Goal: Answer question/provide support: Answer question/provide support

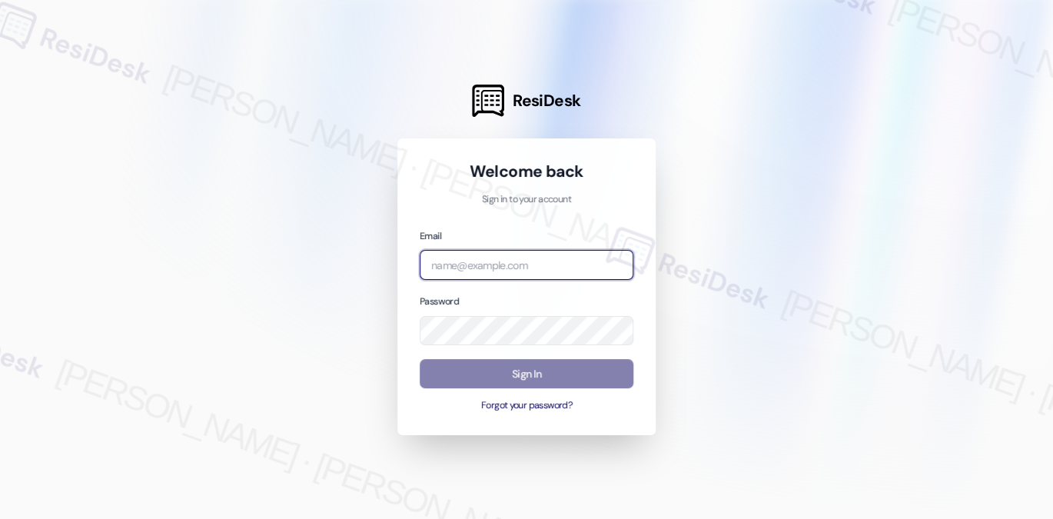
click at [524, 261] on input "email" at bounding box center [527, 265] width 214 height 30
type input "[EMAIL_ADDRESS][PERSON_NAME][PERSON_NAME][DOMAIN_NAME]"
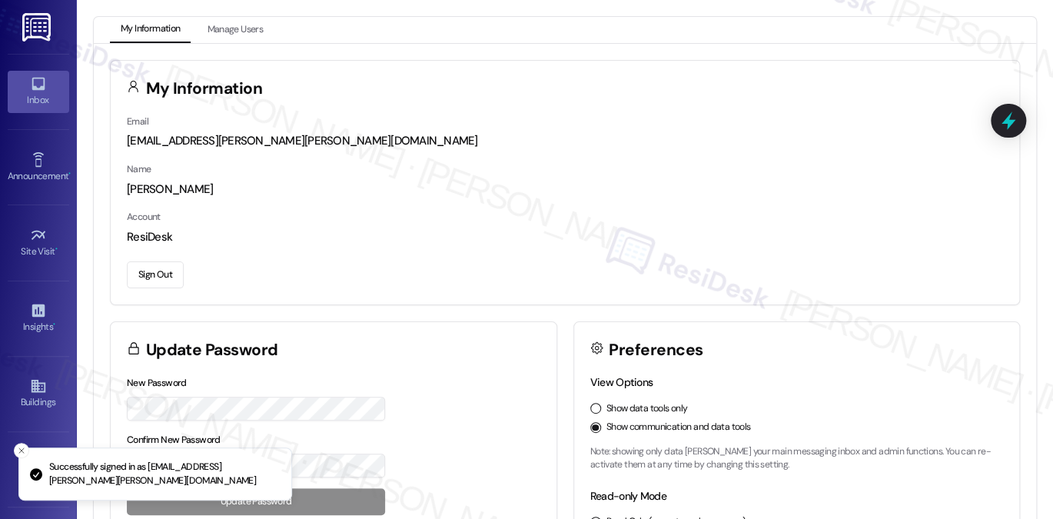
click at [32, 90] on icon at bounding box center [38, 83] width 17 height 17
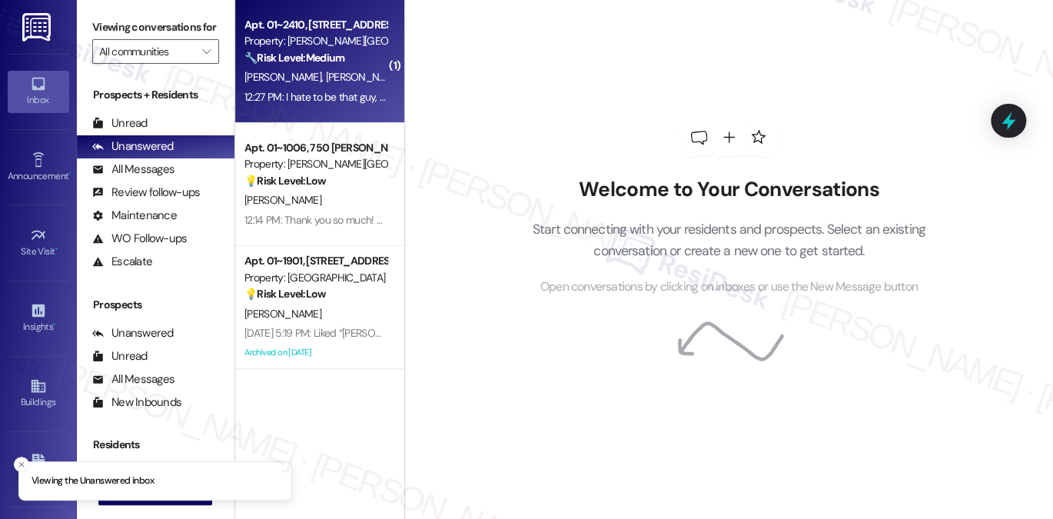
click at [295, 61] on strong "🔧 Risk Level: Medium" at bounding box center [294, 58] width 100 height 14
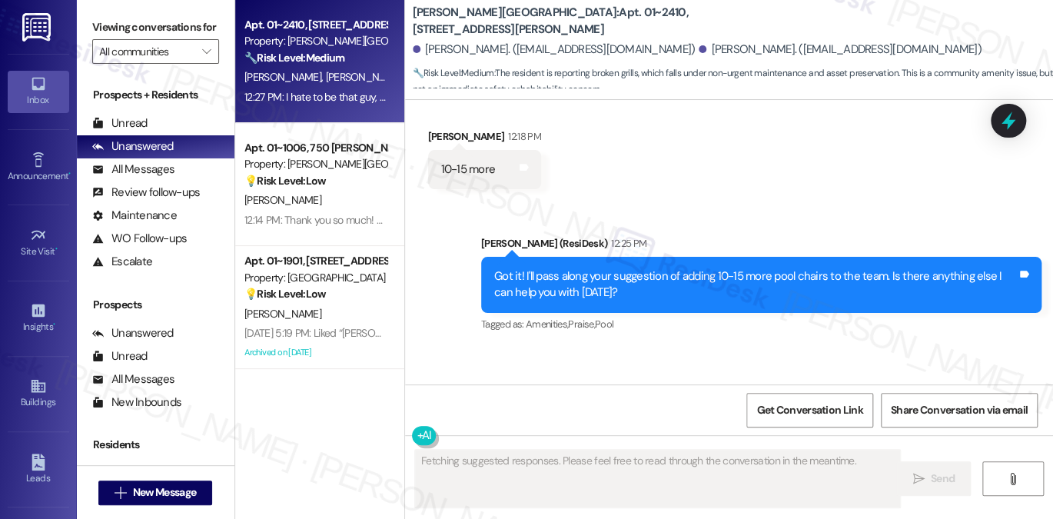
scroll to position [6167, 0]
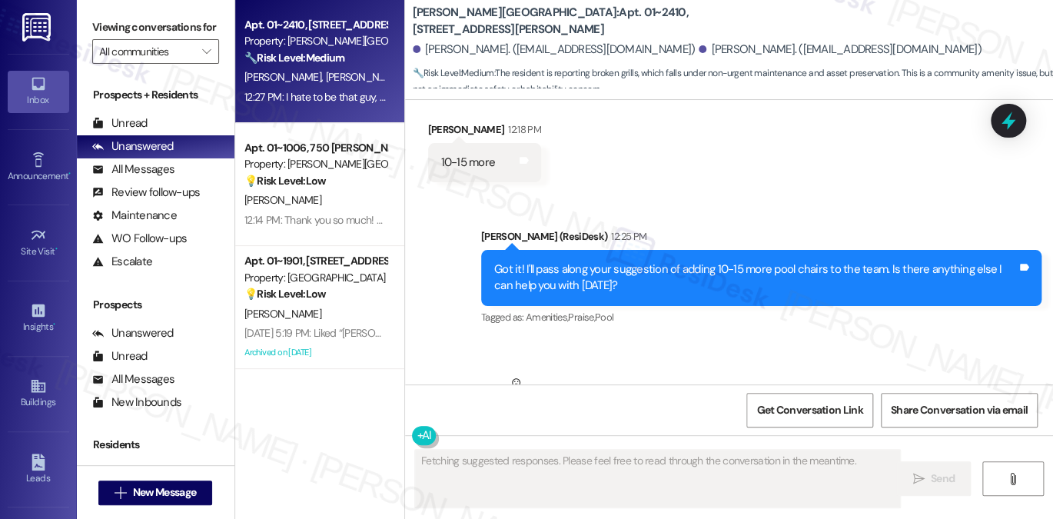
click at [601, 423] on div "I hate to be that guy, but 2 out of the 4 grills outside are broken also. They …" at bounding box center [654, 431] width 426 height 16
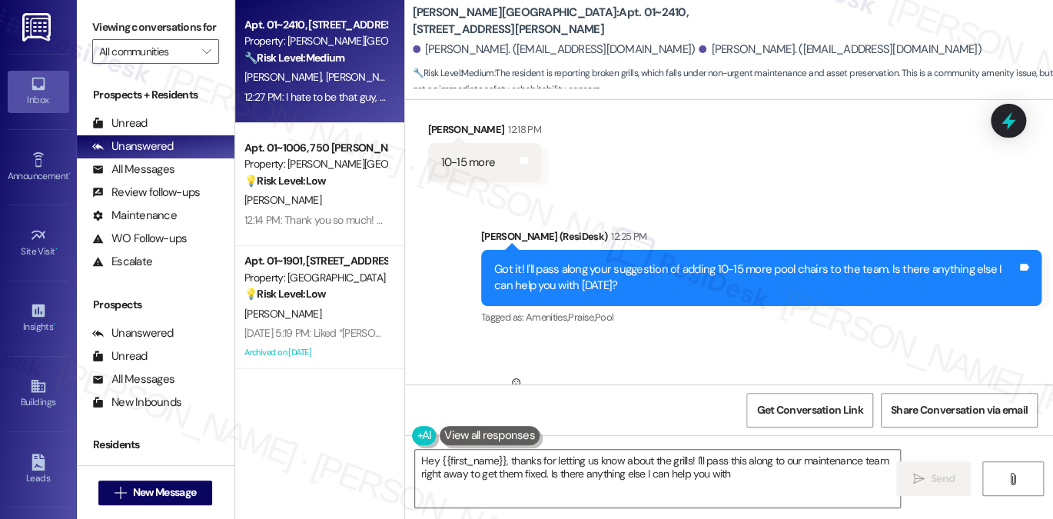
type textarea "Hey {{first_name}}, thanks for letting us know about the grills! I'll pass this…"
click at [644, 261] on div "Got it! I'll pass along your suggestion of adding 10-15 more pool chairs to the…" at bounding box center [755, 277] width 522 height 33
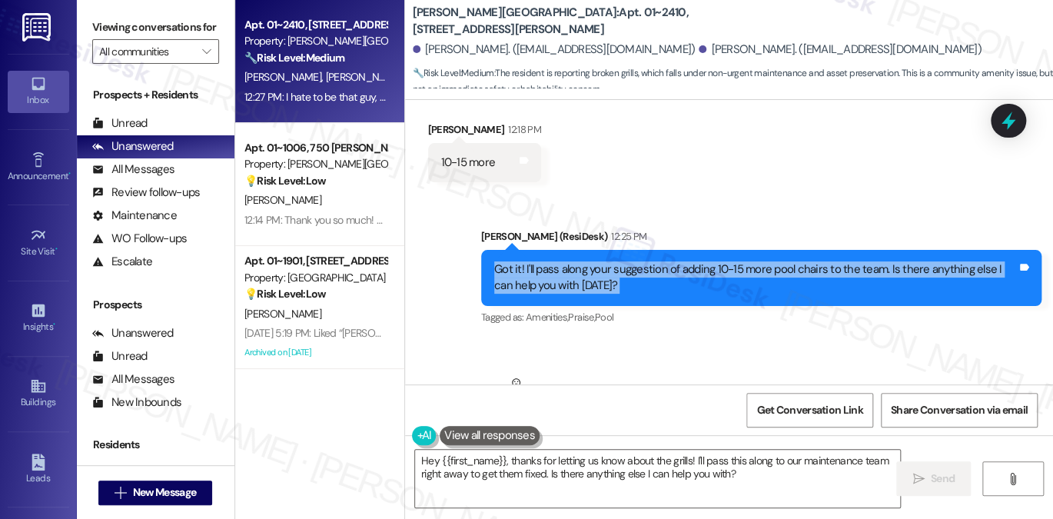
click at [644, 261] on div "Got it! I'll pass along your suggestion of adding 10-15 more pool chairs to the…" at bounding box center [755, 277] width 522 height 33
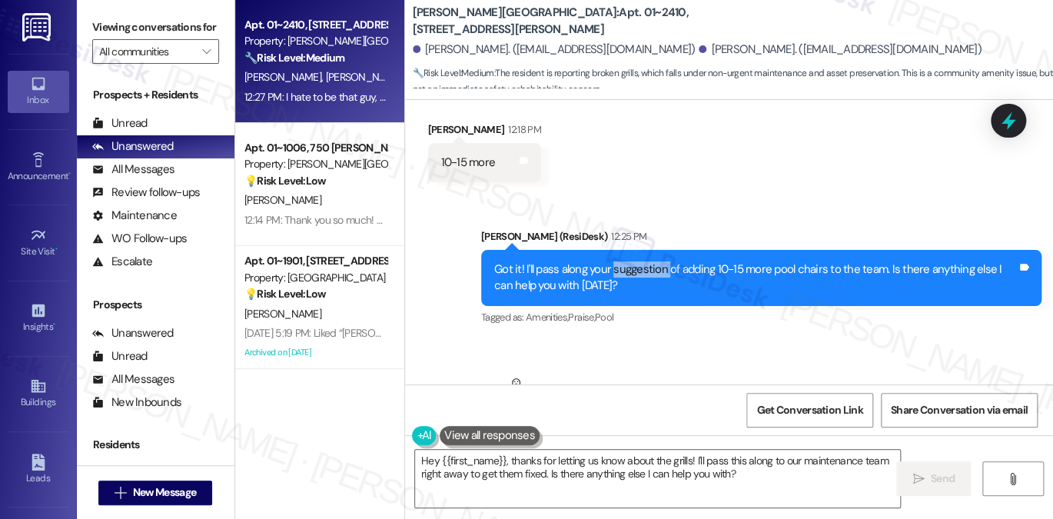
click at [644, 261] on div "Got it! I'll pass along your suggestion of adding 10-15 more pool chairs to the…" at bounding box center [755, 277] width 522 height 33
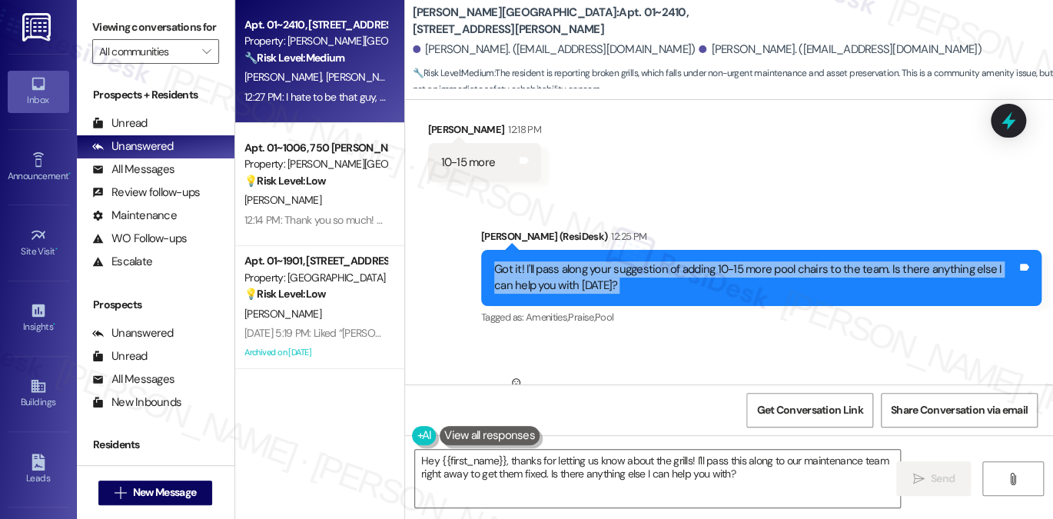
click at [644, 261] on div "Got it! I'll pass along your suggestion of adding 10-15 more pool chairs to the…" at bounding box center [755, 277] width 522 height 33
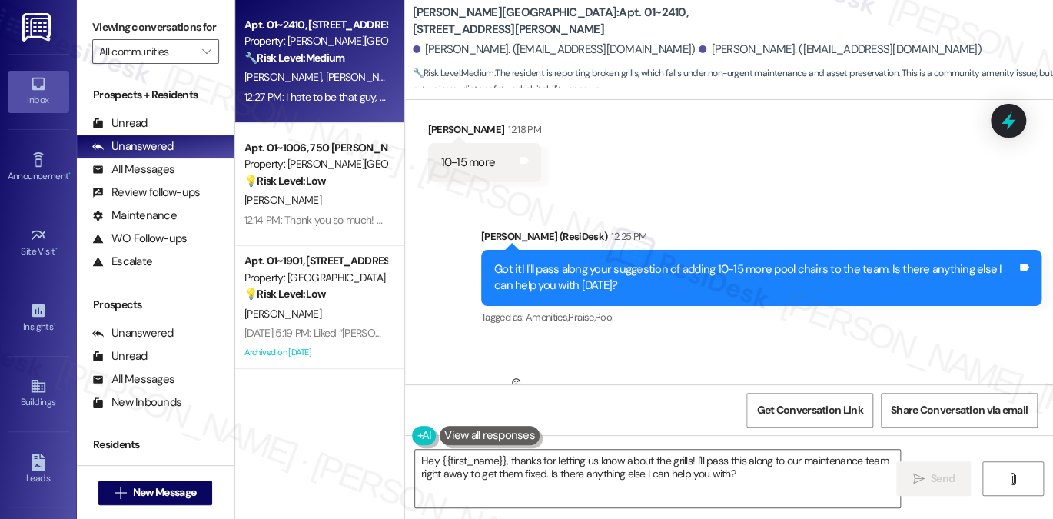
click at [550, 423] on div "I hate to be that guy, but 2 out of the 4 grills outside are broken also. They …" at bounding box center [654, 431] width 426 height 16
click at [642, 423] on div "I hate to be that guy, but 2 out of the 4 grills outside are broken also. They …" at bounding box center [654, 431] width 426 height 16
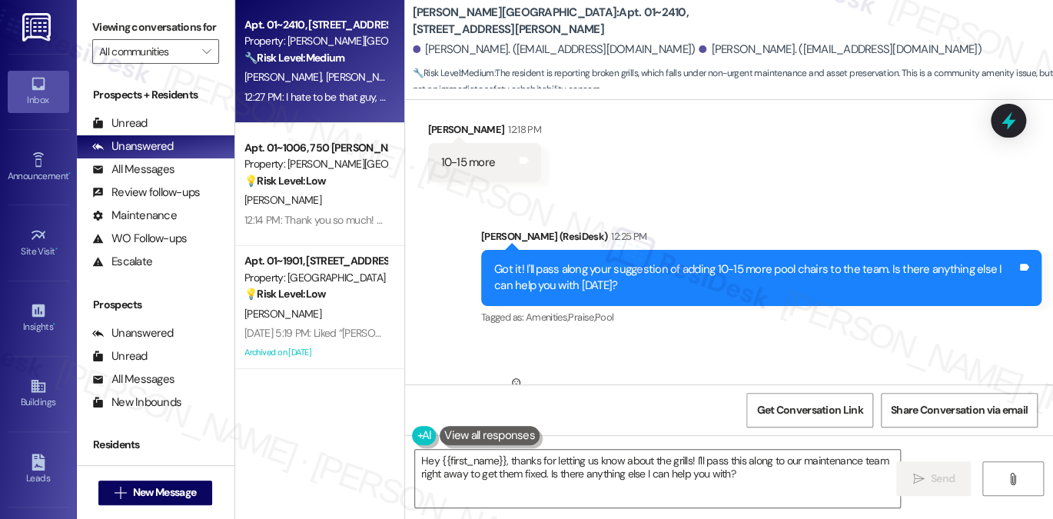
click at [642, 423] on div "I hate to be that guy, but 2 out of the 4 grills outside are broken also. They …" at bounding box center [654, 431] width 426 height 16
click at [778, 423] on div "I hate to be that guy, but 2 out of the 4 grills outside are broken also. They …" at bounding box center [654, 431] width 426 height 16
click at [757, 472] on textarea "Hey {{first_name}}, thanks for letting us know about the grills! I'll pass this…" at bounding box center [657, 478] width 485 height 58
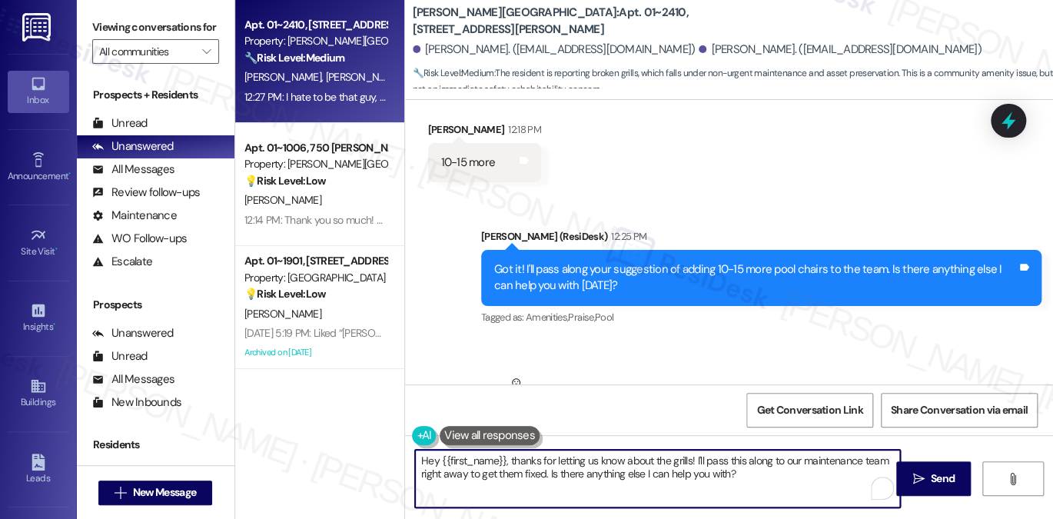
drag, startPoint x: 781, startPoint y: 479, endPoint x: 529, endPoint y: 453, distance: 252.5
click at [529, 453] on textarea "Hey {{first_name}}, thanks for letting us know about the grills! I'll pass this…" at bounding box center [657, 478] width 485 height 58
click at [585, 423] on div "I hate to be that guy, but 2 out of the 4 grills outside are broken also. They …" at bounding box center [654, 431] width 426 height 16
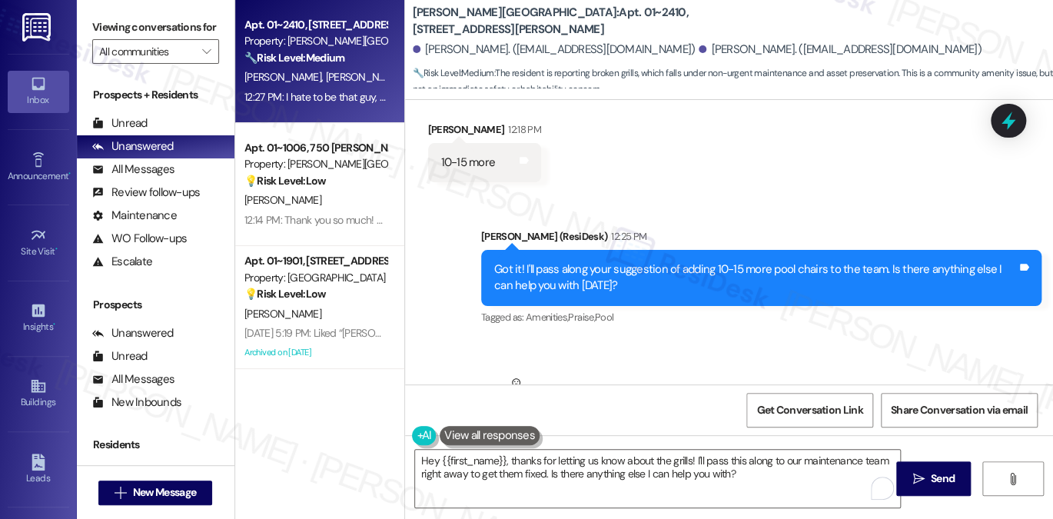
click at [585, 423] on div "I hate to be that guy, but 2 out of the 4 grills outside are broken also. They …" at bounding box center [654, 431] width 426 height 16
click at [781, 250] on div "Got it! I'll pass along your suggestion of adding 10-15 more pool chairs to the…" at bounding box center [761, 278] width 560 height 56
drag, startPoint x: 151, startPoint y: 26, endPoint x: 142, endPoint y: 15, distance: 13.7
click at [151, 26] on label "Viewing conversations for" at bounding box center [155, 27] width 127 height 24
